Goal: Task Accomplishment & Management: Complete application form

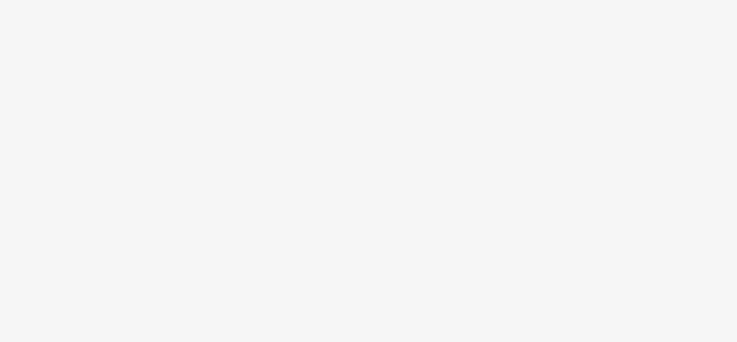
drag, startPoint x: 350, startPoint y: 199, endPoint x: 440, endPoint y: 281, distance: 122.0
click at [440, 281] on body at bounding box center [368, 171] width 737 height 342
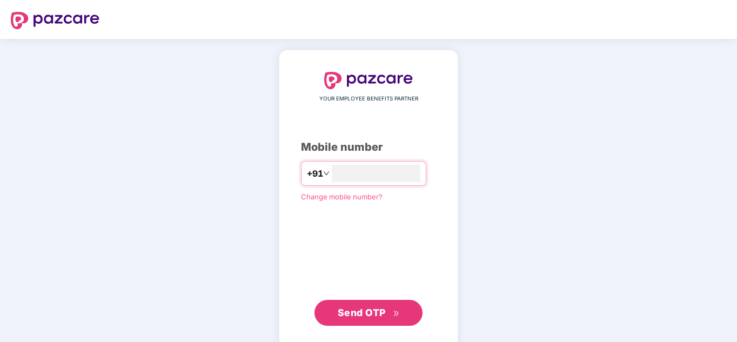
type input "**********"
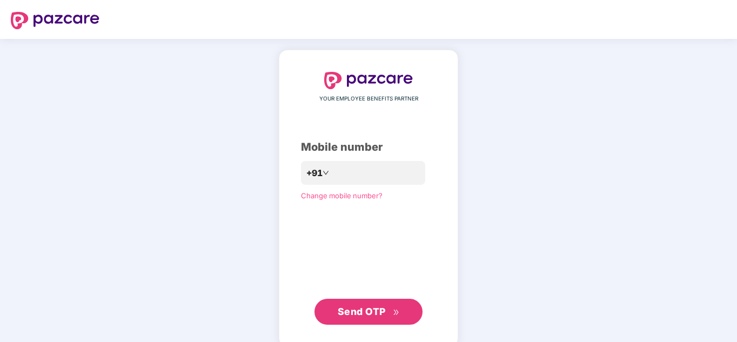
click at [373, 314] on span "Send OTP" at bounding box center [362, 311] width 48 height 11
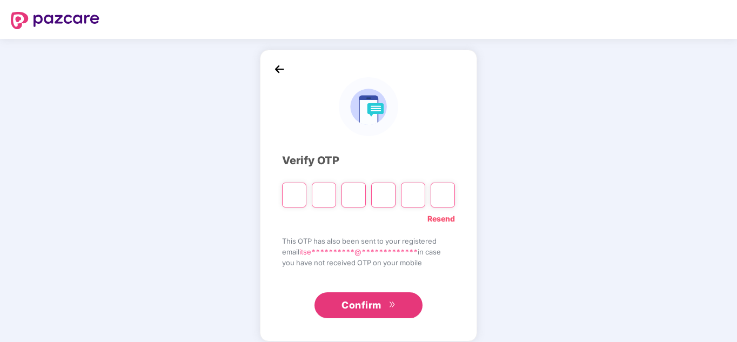
type input "*"
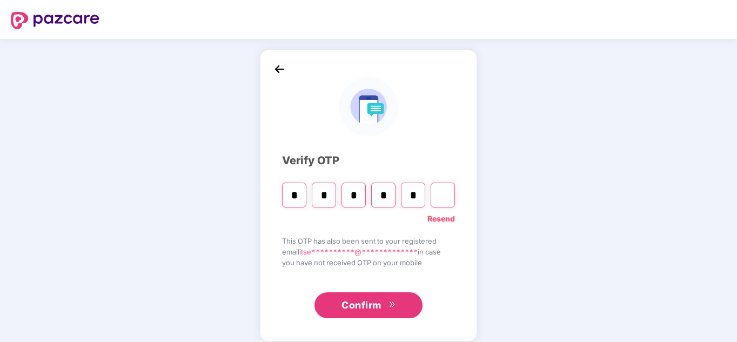
type input "*"
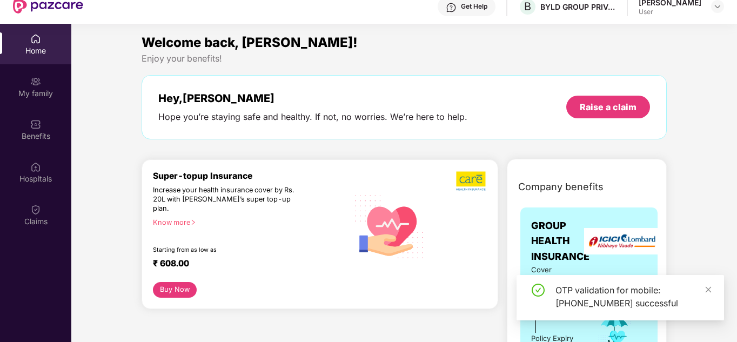
scroll to position [60, 0]
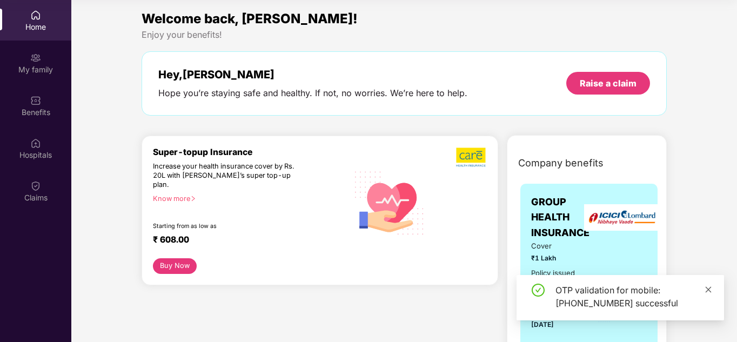
click at [709, 286] on icon "close" at bounding box center [708, 290] width 8 height 8
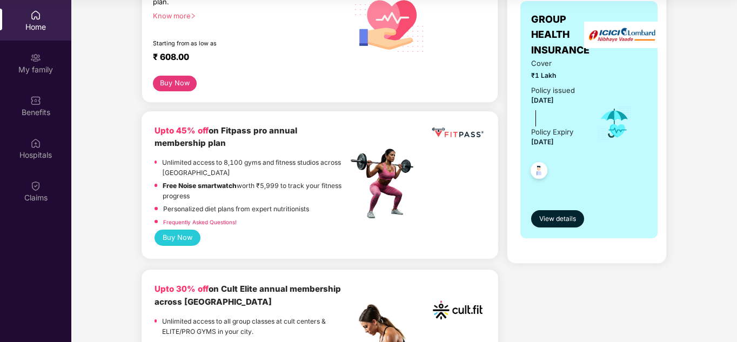
scroll to position [0, 0]
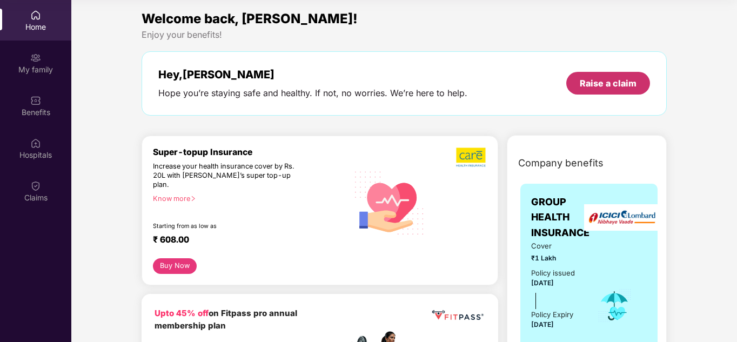
click at [617, 87] on div "Raise a claim" at bounding box center [608, 83] width 57 height 12
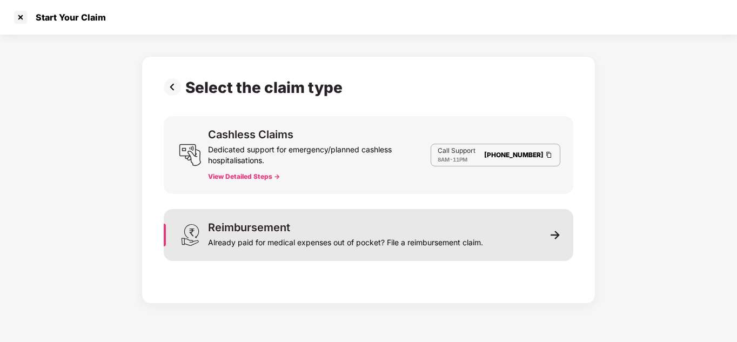
click at [255, 232] on div "Reimbursement" at bounding box center [249, 227] width 82 height 11
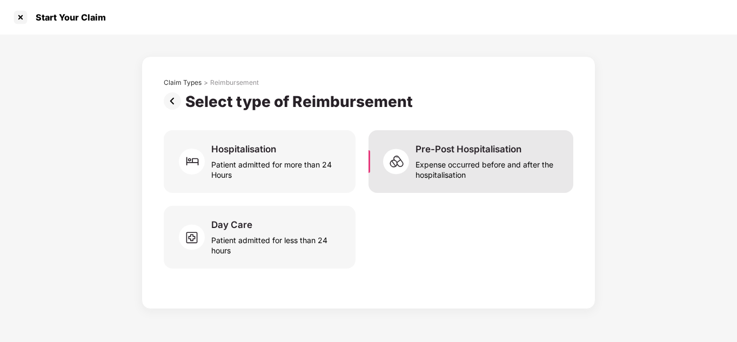
click at [478, 183] on div "Pre-Post Hospitalisation Expense occurred before and after the hospitalisation" at bounding box center [470, 161] width 205 height 63
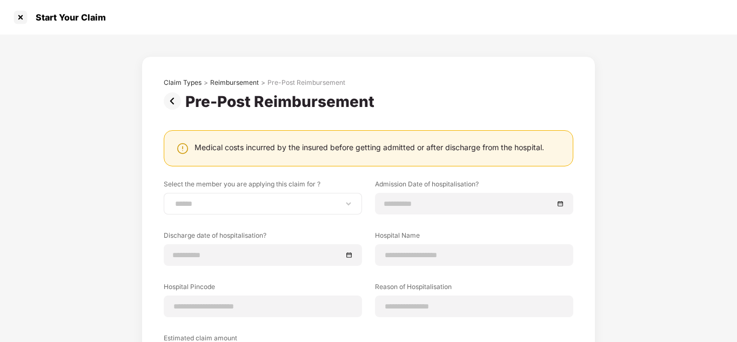
click at [249, 210] on div "**********" at bounding box center [263, 204] width 198 height 22
click at [187, 207] on select "**********" at bounding box center [263, 203] width 180 height 9
select select "**********"
click at [173, 199] on select "**********" at bounding box center [263, 203] width 180 height 9
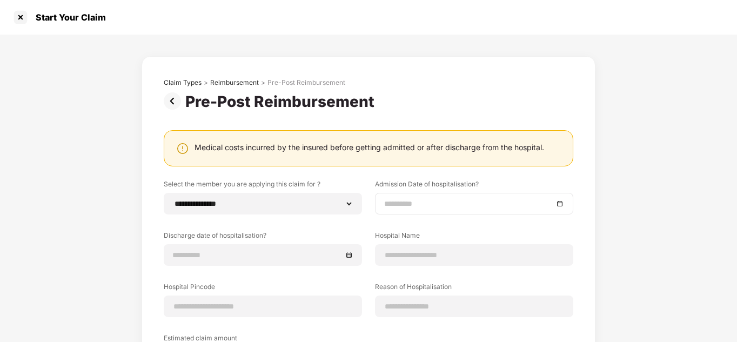
click at [450, 211] on div at bounding box center [474, 204] width 198 height 22
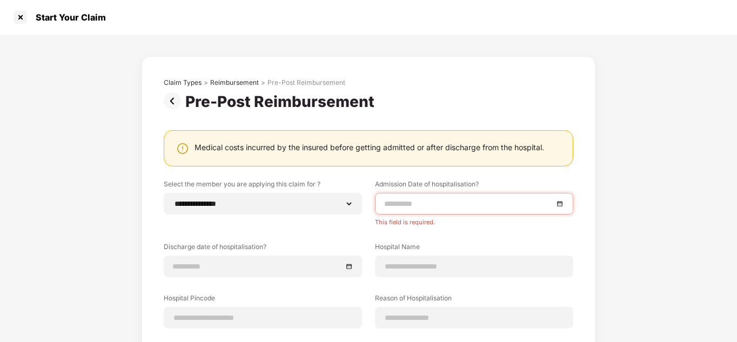
click at [597, 213] on div "**********" at bounding box center [368, 268] width 737 height 467
click at [416, 213] on div at bounding box center [474, 204] width 198 height 22
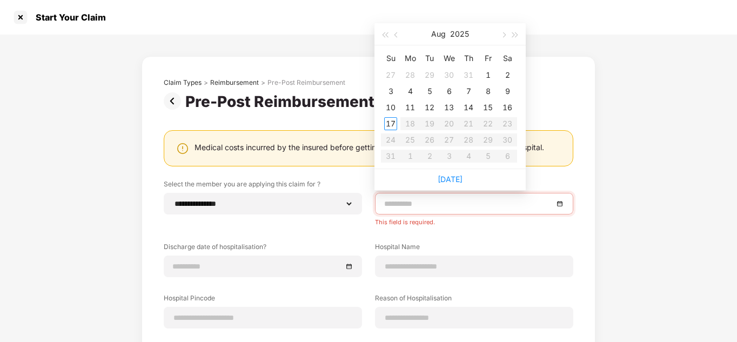
click at [423, 209] on input at bounding box center [468, 204] width 169 height 12
type input "**********"
click at [426, 91] on div "5" at bounding box center [429, 91] width 13 height 13
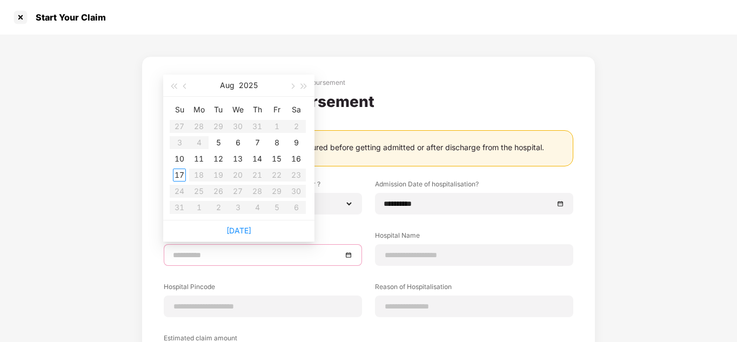
click at [251, 257] on input at bounding box center [257, 255] width 169 height 12
type input "**********"
click at [278, 143] on div "8" at bounding box center [276, 142] width 13 height 13
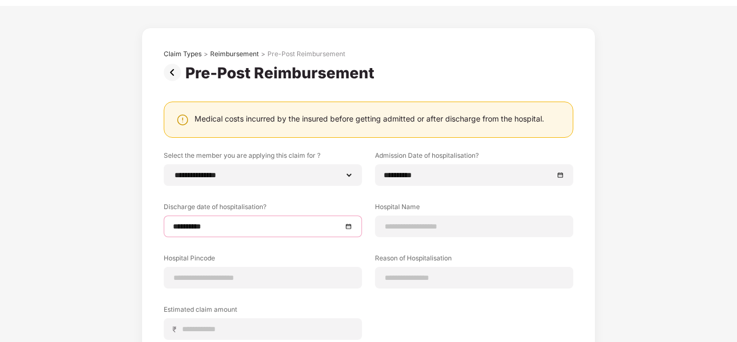
scroll to position [32, 0]
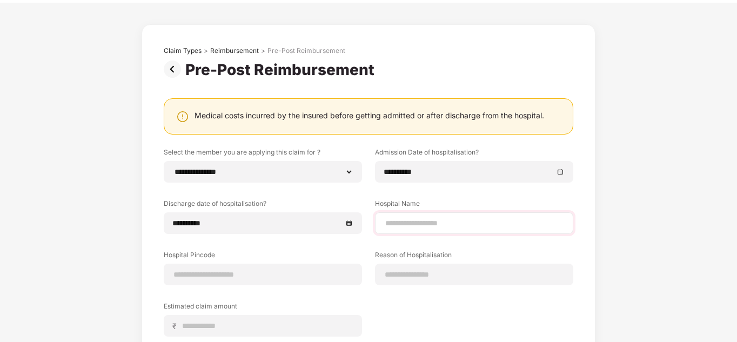
click at [447, 212] on div at bounding box center [474, 223] width 198 height 22
click at [445, 224] on input at bounding box center [474, 223] width 180 height 11
type input "**********"
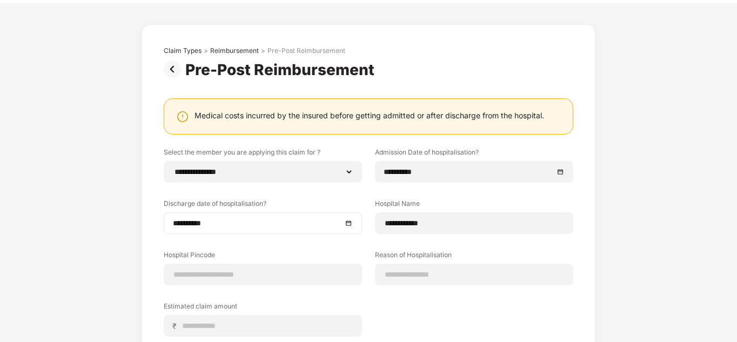
click at [187, 233] on div "**********" at bounding box center [263, 223] width 198 height 22
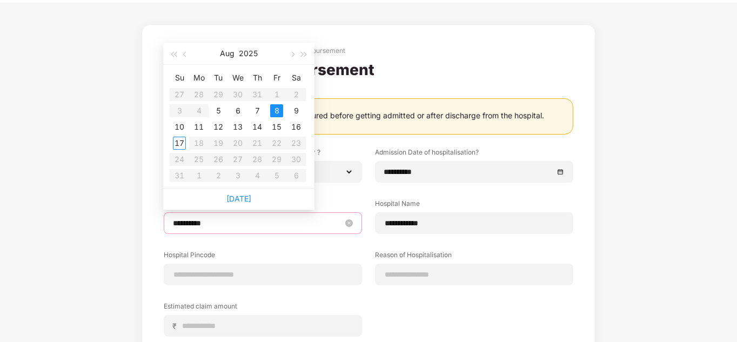
click at [206, 222] on input "**********" at bounding box center [257, 223] width 169 height 12
type input "**********"
click at [233, 115] on div "6" at bounding box center [237, 110] width 13 height 13
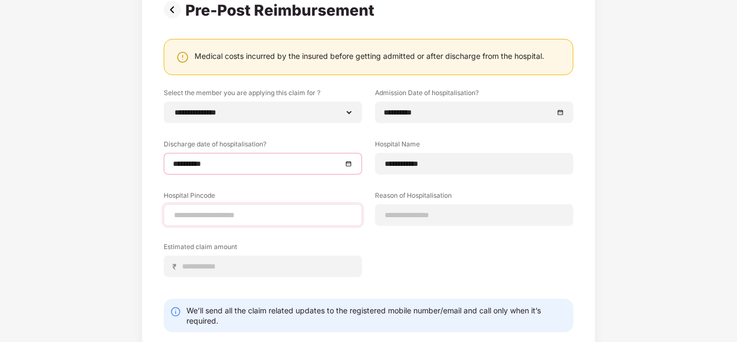
scroll to position [92, 0]
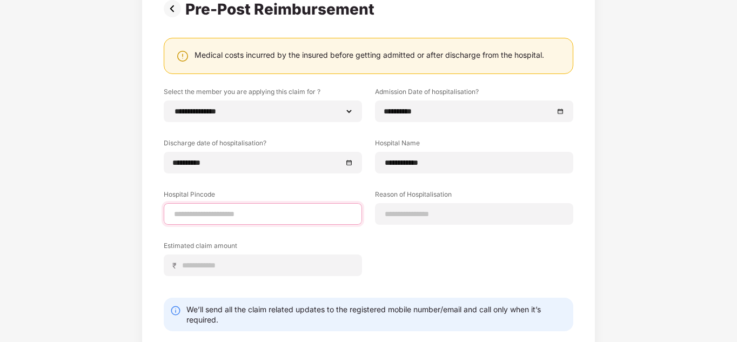
click at [277, 218] on input at bounding box center [263, 213] width 180 height 11
type input "******"
select select "*********"
select select "**********"
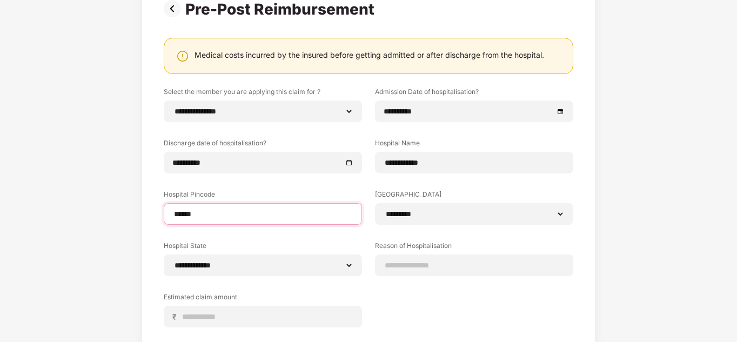
scroll to position [147, 0]
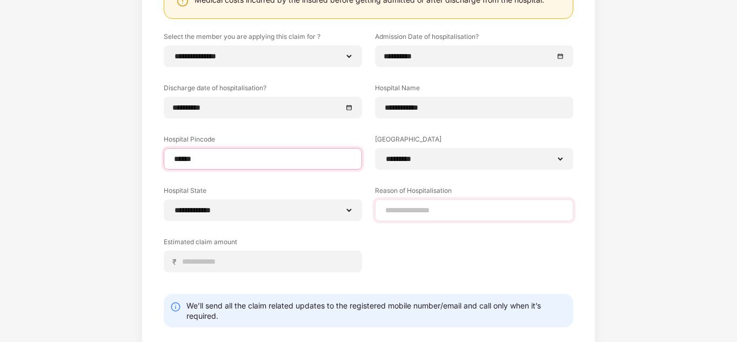
type input "******"
click at [472, 212] on input at bounding box center [474, 210] width 180 height 11
type input "*"
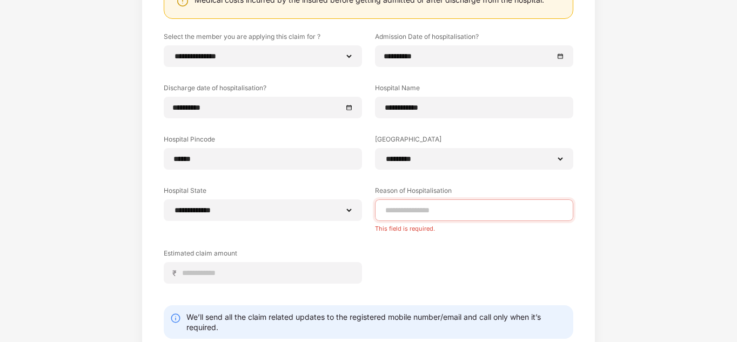
click at [589, 242] on div "**********" at bounding box center [369, 157] width 454 height 496
click at [475, 210] on input at bounding box center [474, 210] width 180 height 11
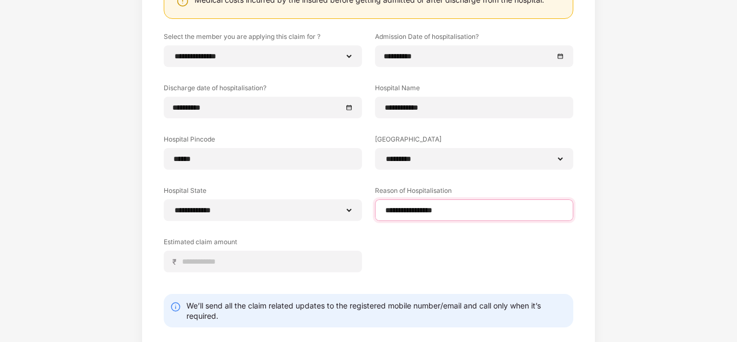
scroll to position [177, 0]
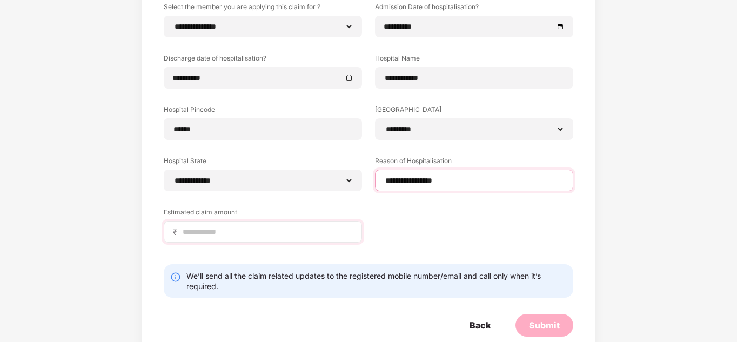
type input "**********"
click at [236, 232] on input at bounding box center [266, 231] width 171 height 11
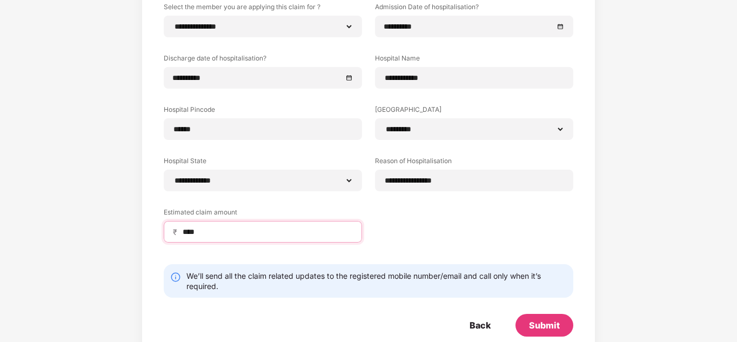
scroll to position [199, 0]
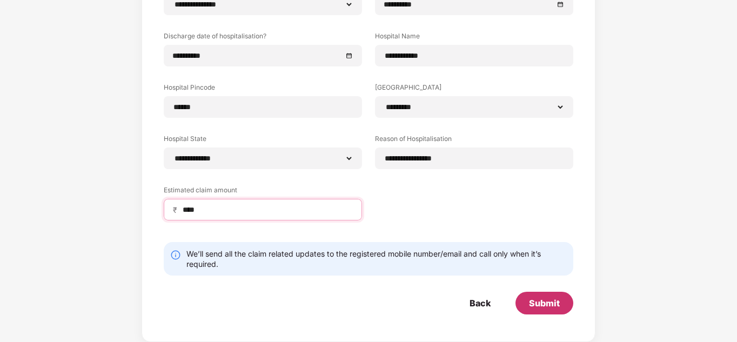
type input "****"
click at [544, 301] on div "Submit" at bounding box center [544, 303] width 31 height 12
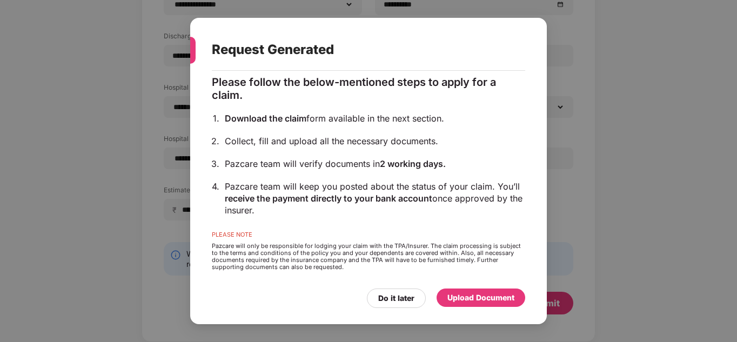
scroll to position [92, 0]
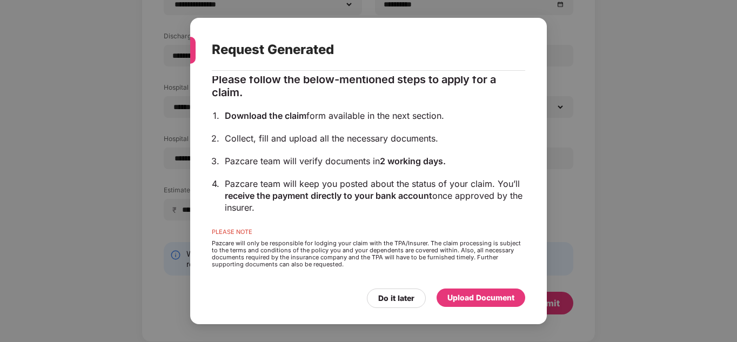
click at [484, 306] on div "Upload Document" at bounding box center [480, 297] width 89 height 18
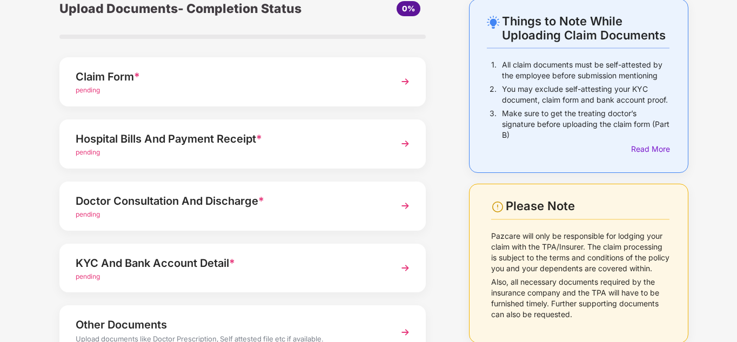
scroll to position [50, 0]
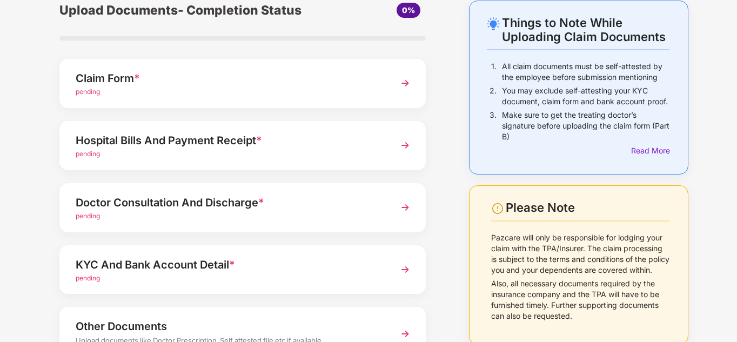
click at [142, 199] on div "Doctor Consultation And Discharge *" at bounding box center [229, 202] width 306 height 17
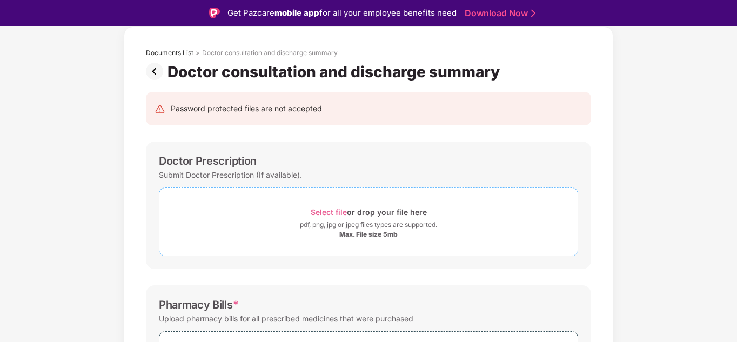
click at [342, 214] on span "Select file" at bounding box center [329, 211] width 36 height 9
click at [335, 212] on span "Select file" at bounding box center [329, 211] width 36 height 9
click at [317, 208] on span "Select file" at bounding box center [329, 211] width 36 height 9
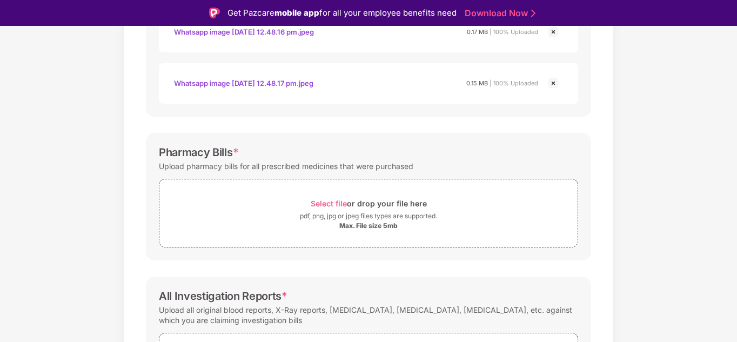
scroll to position [306, 0]
click at [330, 205] on span "Select file" at bounding box center [329, 202] width 36 height 9
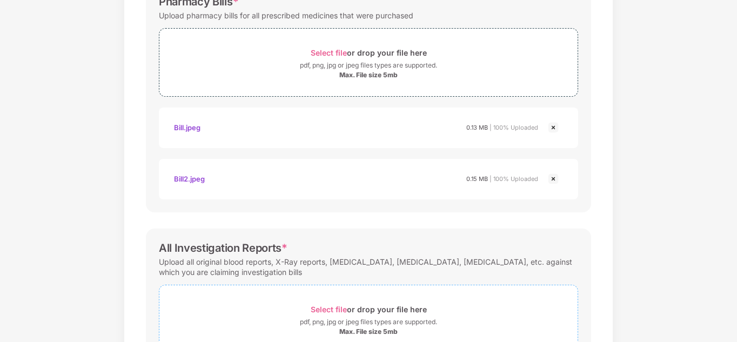
scroll to position [520, 0]
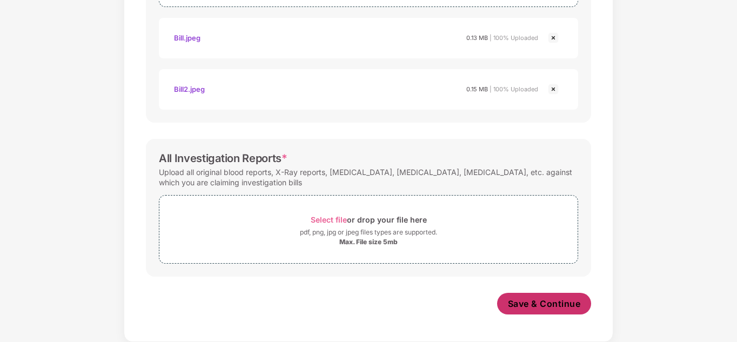
click at [528, 306] on span "Save & Continue" at bounding box center [544, 304] width 73 height 12
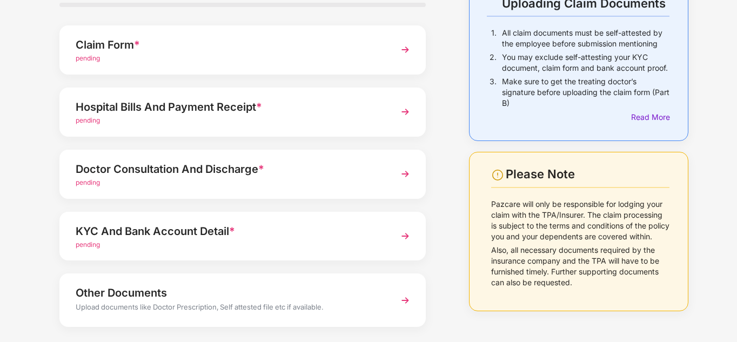
scroll to position [84, 0]
click at [91, 181] on span "pending" at bounding box center [88, 182] width 24 height 8
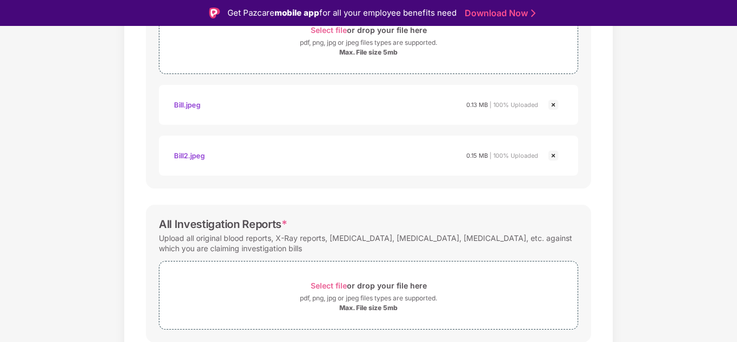
scroll to position [479, 0]
click at [325, 280] on span "Select file" at bounding box center [329, 283] width 36 height 9
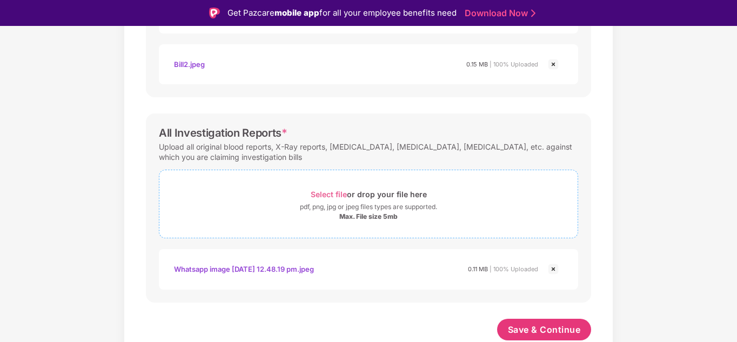
scroll to position [26, 0]
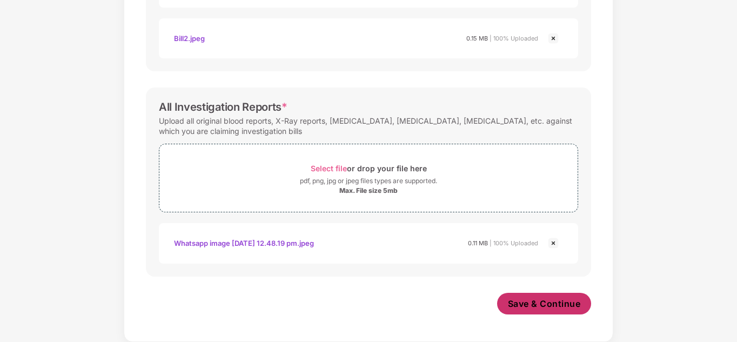
click at [522, 297] on button "Save & Continue" at bounding box center [544, 304] width 95 height 22
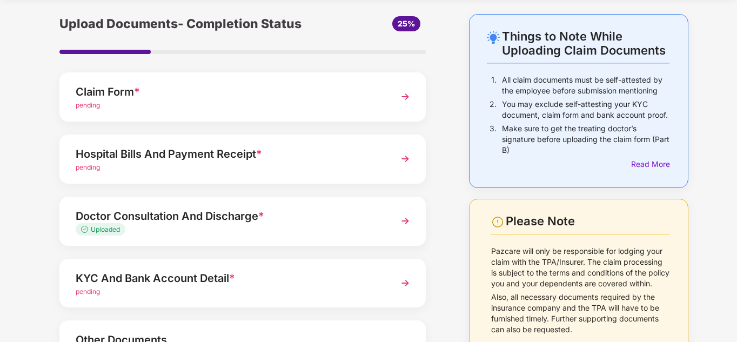
scroll to position [40, 0]
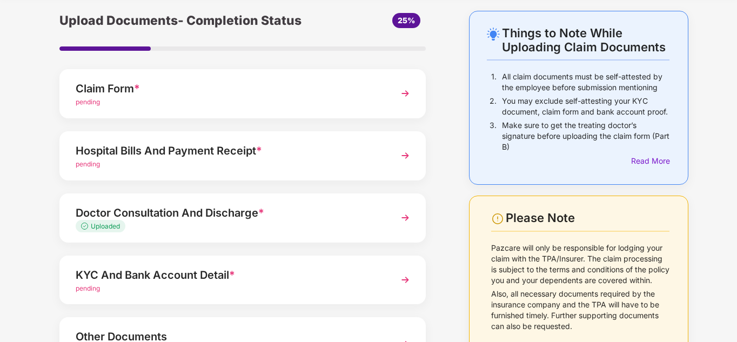
click at [88, 284] on div "pending" at bounding box center [229, 289] width 306 height 10
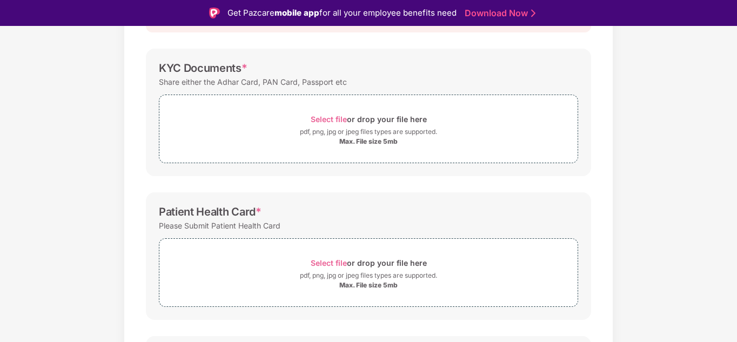
scroll to position [145, 0]
click at [332, 120] on span "Select file" at bounding box center [329, 117] width 36 height 9
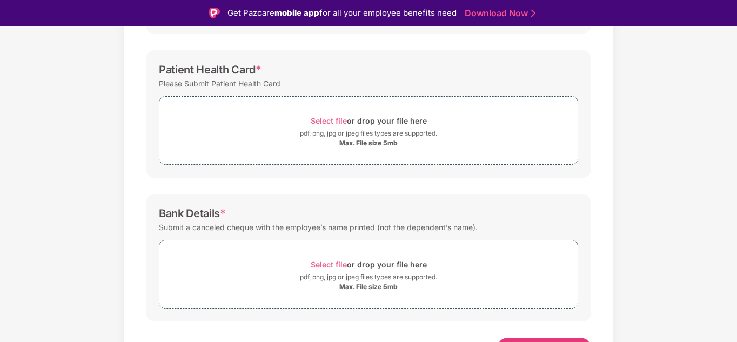
scroll to position [355, 0]
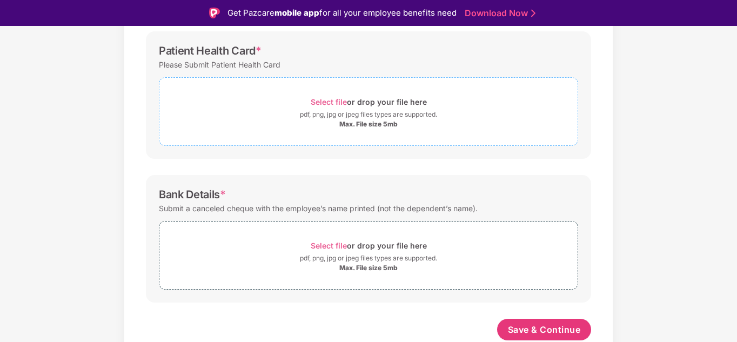
click at [327, 100] on span "Select file" at bounding box center [329, 101] width 36 height 9
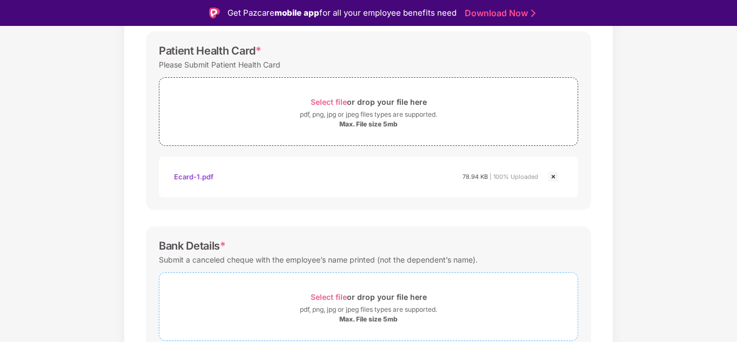
scroll to position [407, 0]
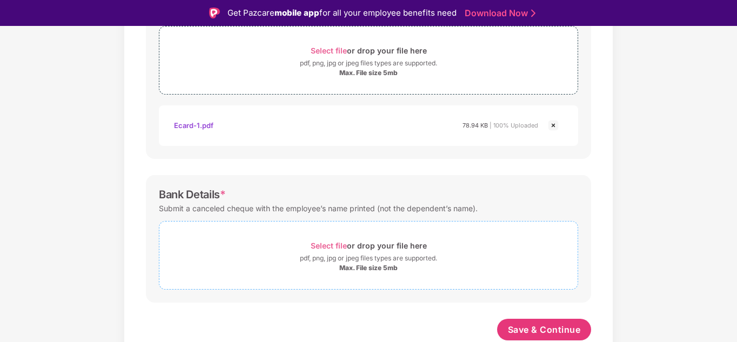
click at [322, 245] on span "Select file" at bounding box center [329, 245] width 36 height 9
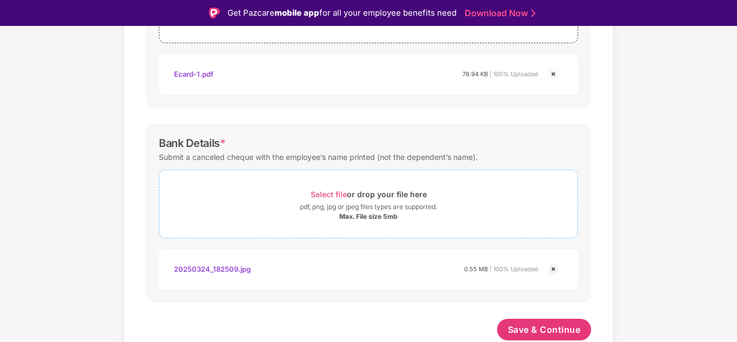
scroll to position [26, 0]
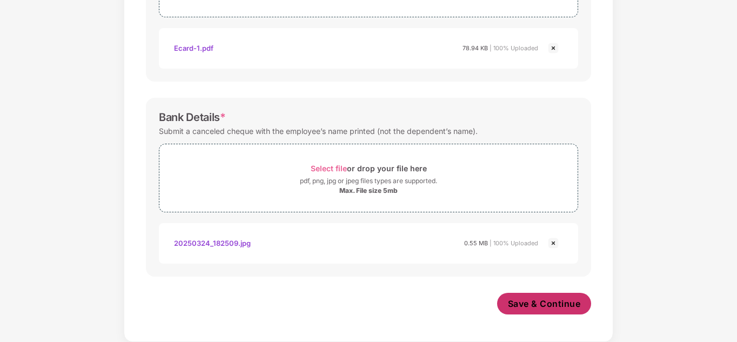
click at [527, 308] on span "Save & Continue" at bounding box center [544, 304] width 73 height 12
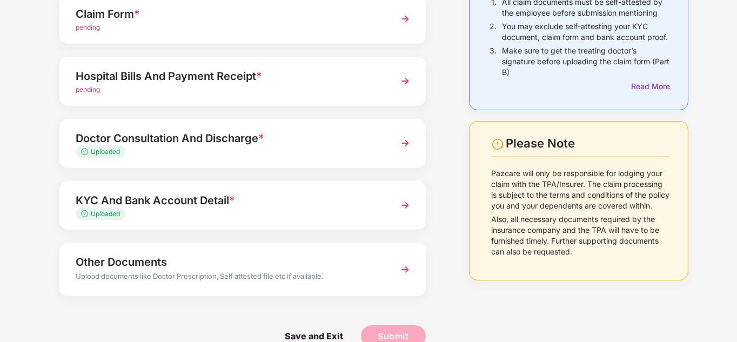
scroll to position [115, 0]
click at [92, 90] on span "pending" at bounding box center [88, 89] width 24 height 8
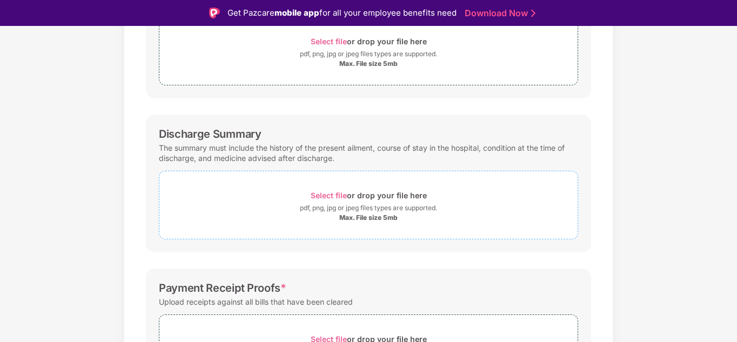
scroll to position [314, 0]
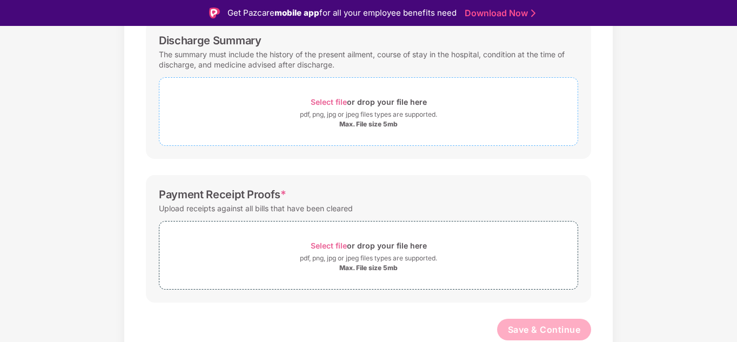
click at [325, 98] on span "Select file" at bounding box center [329, 101] width 36 height 9
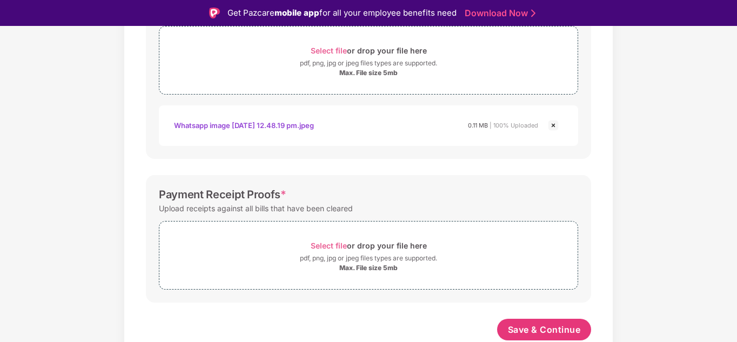
scroll to position [366, 0]
click at [328, 246] on span "Select file" at bounding box center [329, 245] width 36 height 9
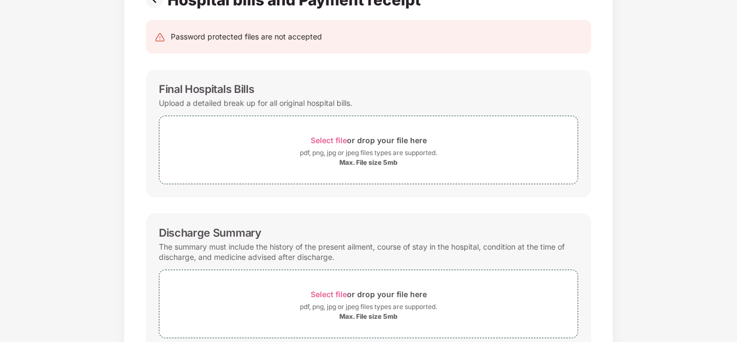
scroll to position [78, 0]
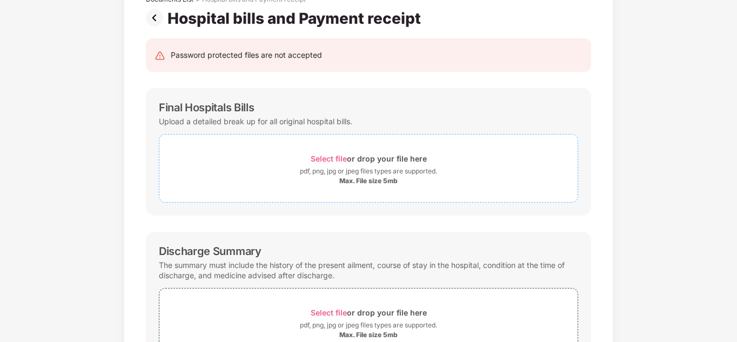
click at [328, 160] on span "Select file" at bounding box center [329, 158] width 36 height 9
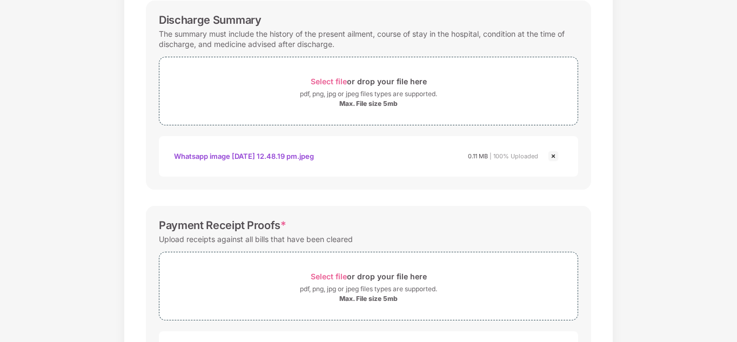
scroll to position [551, 0]
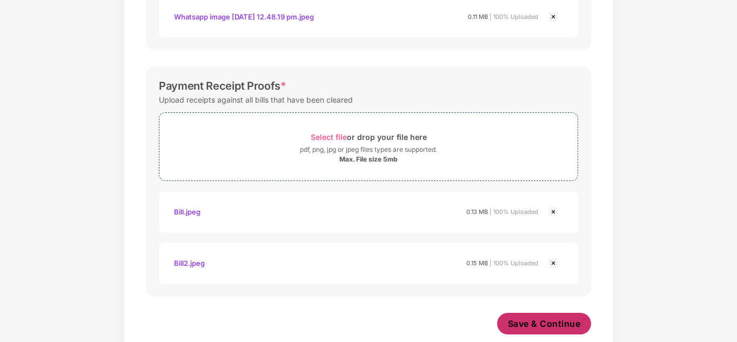
click at [564, 319] on span "Save & Continue" at bounding box center [544, 324] width 73 height 12
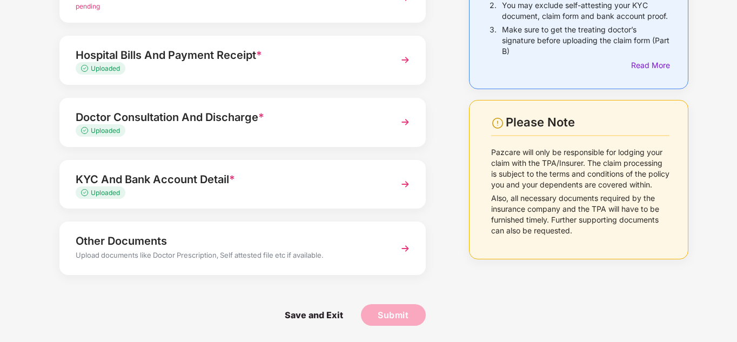
scroll to position [0, 0]
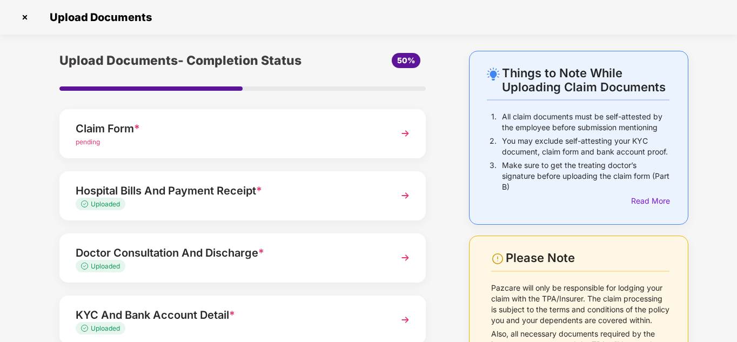
click at [100, 131] on div "Claim Form *" at bounding box center [229, 128] width 306 height 17
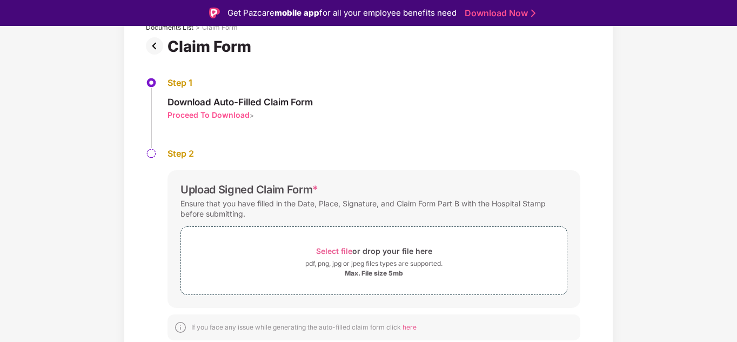
scroll to position [26, 0]
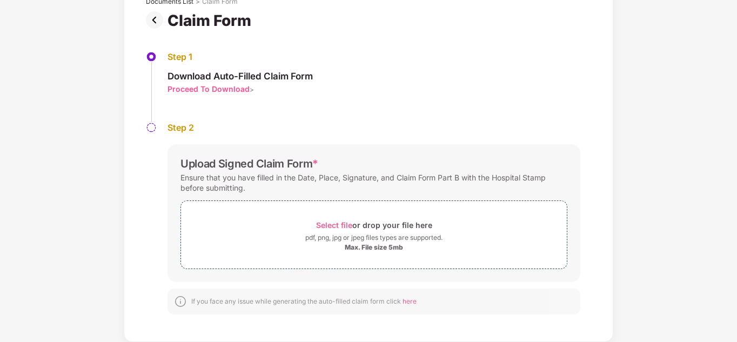
click at [196, 86] on div "Proceed To Download" at bounding box center [208, 89] width 82 height 10
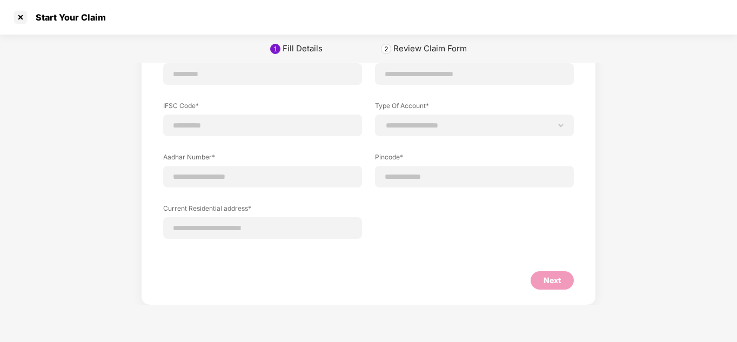
scroll to position [0, 0]
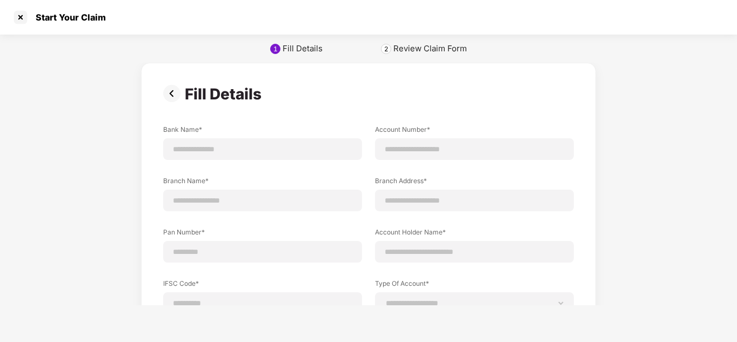
click at [170, 98] on img at bounding box center [174, 93] width 22 height 17
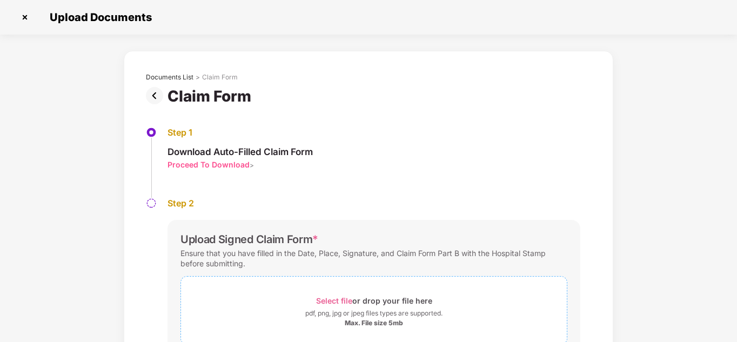
scroll to position [76, 0]
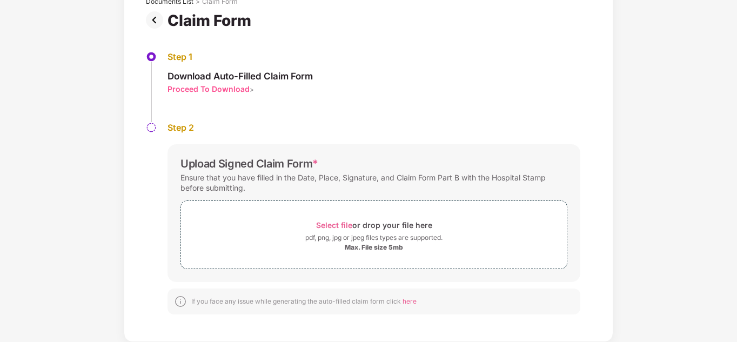
click at [155, 17] on img at bounding box center [157, 19] width 22 height 17
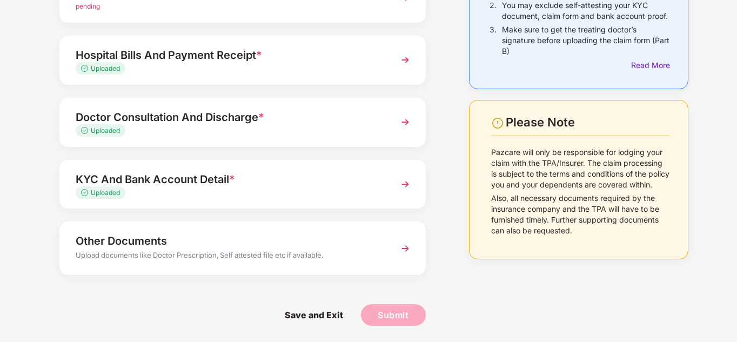
scroll to position [135, 0]
click at [327, 317] on span "Save and Exit" at bounding box center [314, 316] width 80 height 22
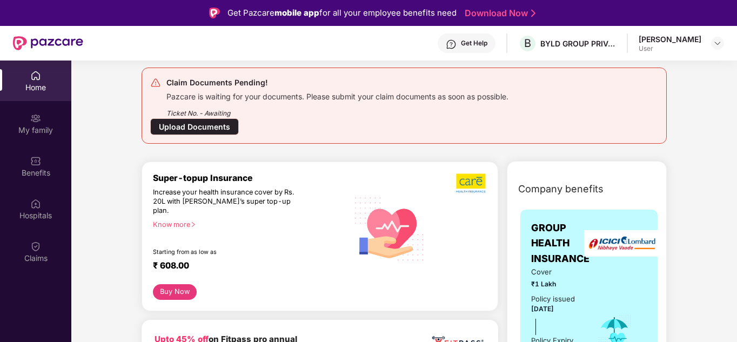
scroll to position [120, 0]
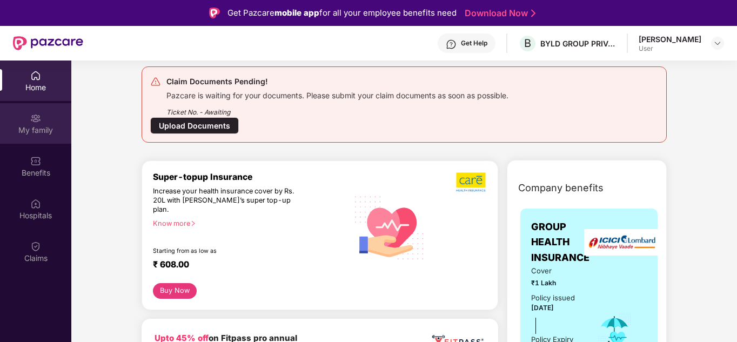
click at [26, 129] on div "My family" at bounding box center [35, 130] width 71 height 11
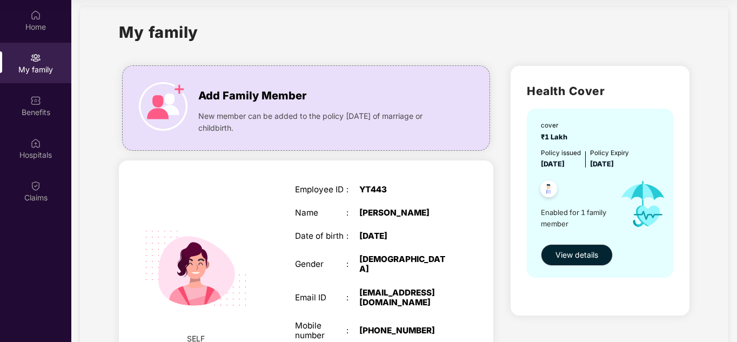
scroll to position [10, 0]
click at [567, 257] on span "View details" at bounding box center [576, 256] width 43 height 12
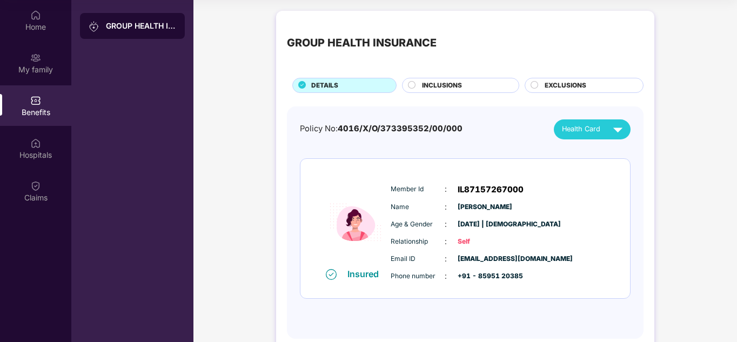
click at [452, 82] on span "INCLUSIONS" at bounding box center [442, 85] width 40 height 10
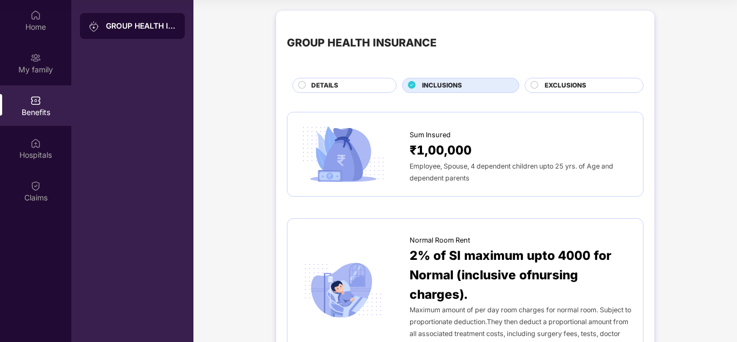
click at [351, 87] on div "DETAILS" at bounding box center [348, 86] width 85 height 12
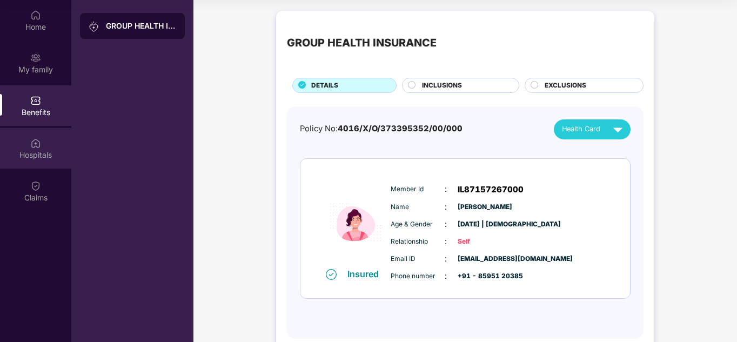
click at [26, 151] on div "Hospitals" at bounding box center [35, 155] width 71 height 11
